Goal: Information Seeking & Learning: Learn about a topic

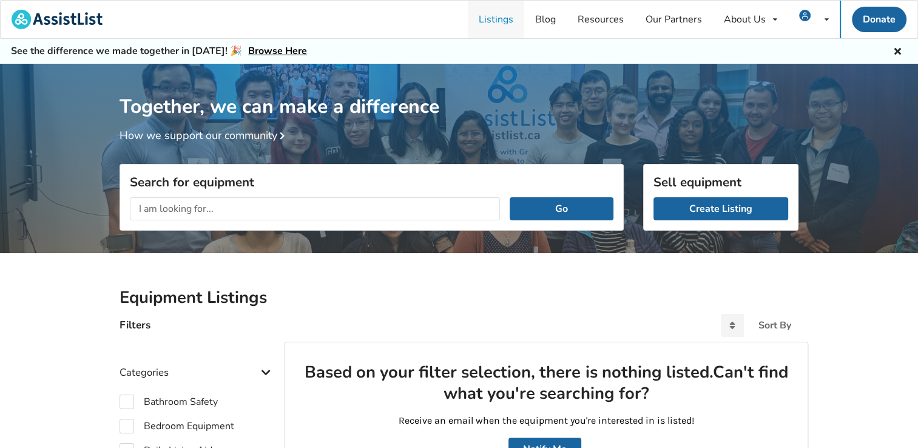
click at [493, 21] on link "Listings" at bounding box center [496, 20] width 56 height 38
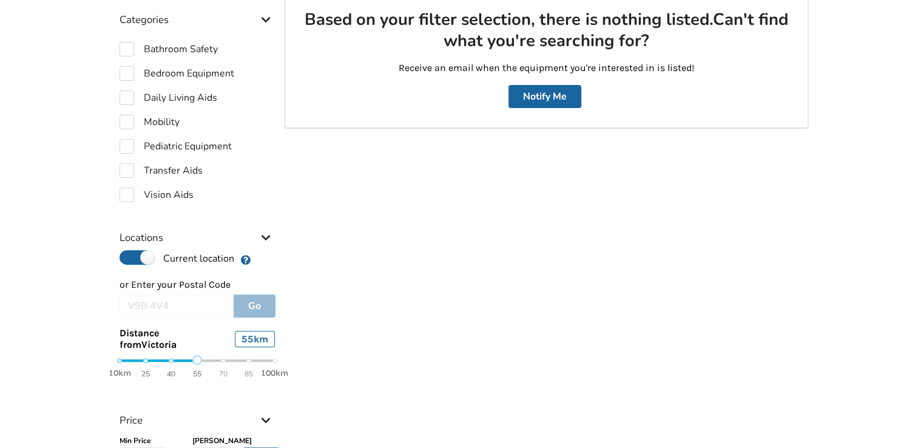
scroll to position [425, 0]
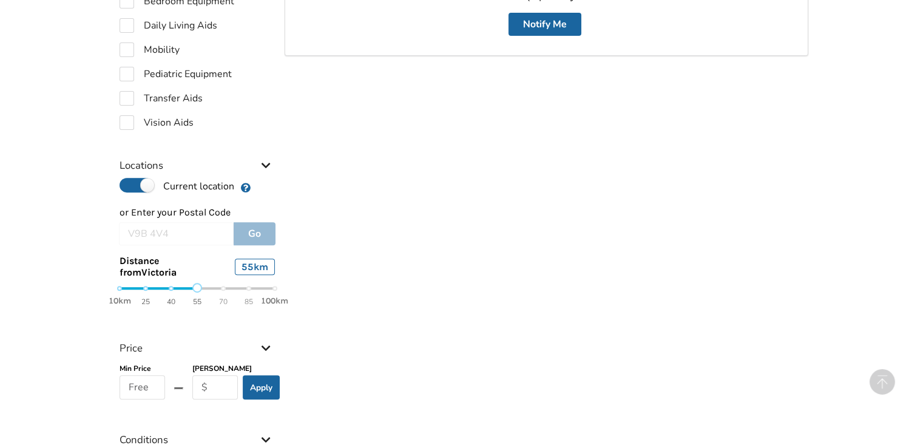
click at [262, 160] on icon at bounding box center [266, 164] width 12 height 10
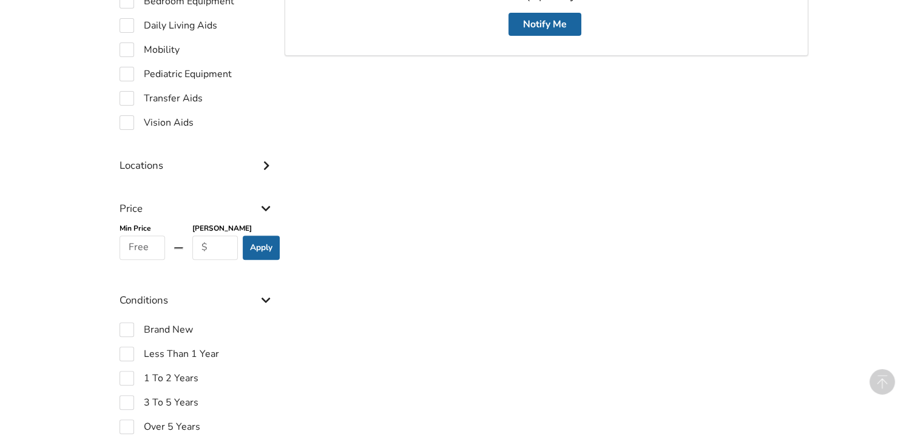
click at [262, 161] on icon at bounding box center [266, 164] width 12 height 10
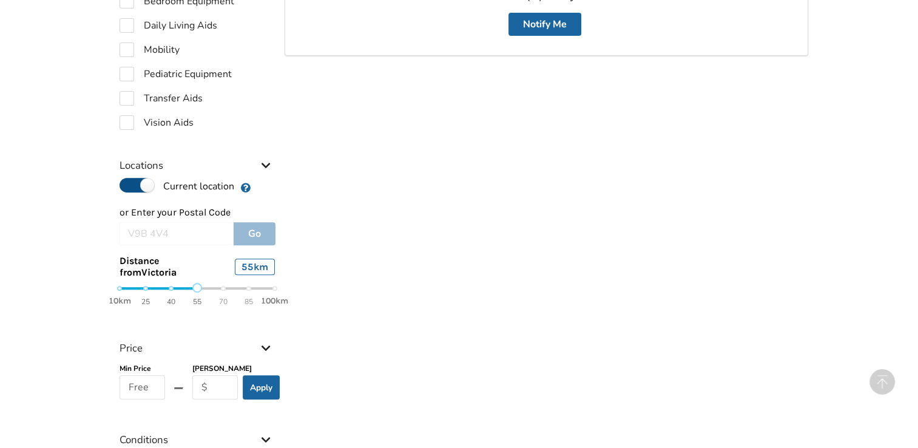
click at [121, 186] on label "Current location" at bounding box center [177, 186] width 115 height 16
radio input "false"
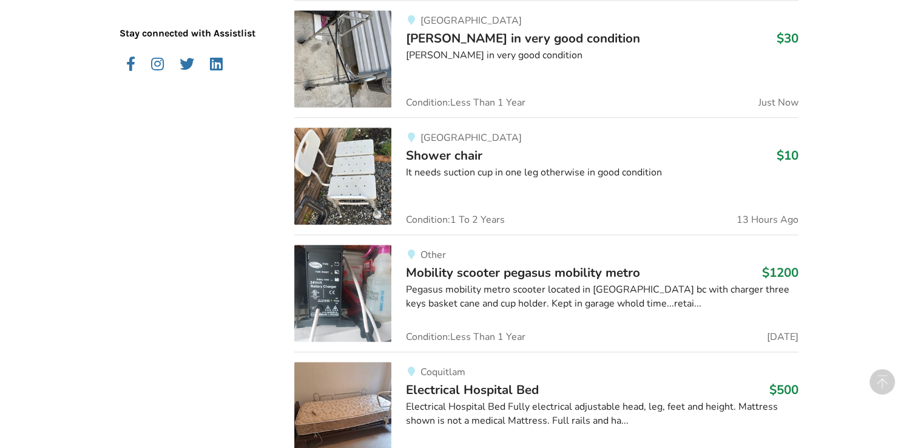
scroll to position [1517, 0]
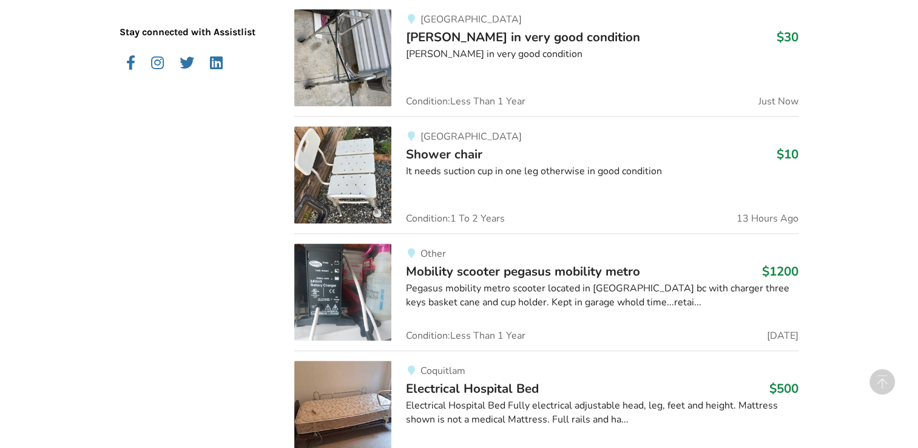
click at [355, 281] on img at bounding box center [342, 291] width 97 height 97
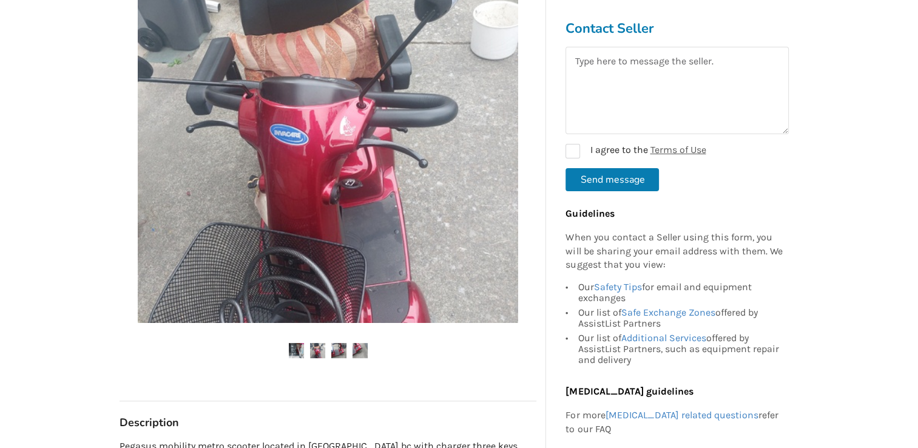
scroll to position [303, 0]
click at [319, 352] on img at bounding box center [317, 350] width 15 height 15
click at [341, 353] on img at bounding box center [338, 350] width 15 height 15
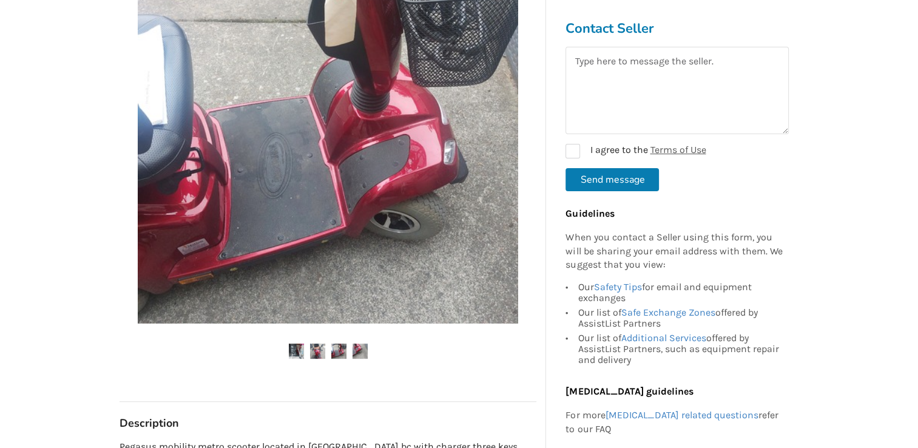
click at [359, 345] on img at bounding box center [359, 350] width 15 height 15
